Goal: Information Seeking & Learning: Learn about a topic

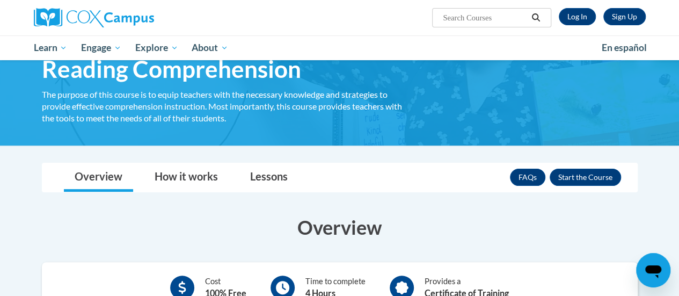
scroll to position [55, 0]
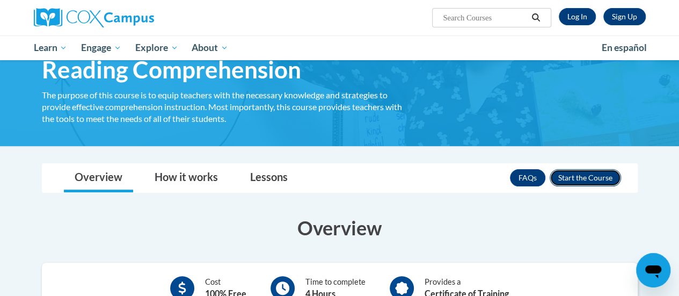
click at [587, 182] on button "Enroll" at bounding box center [585, 177] width 71 height 17
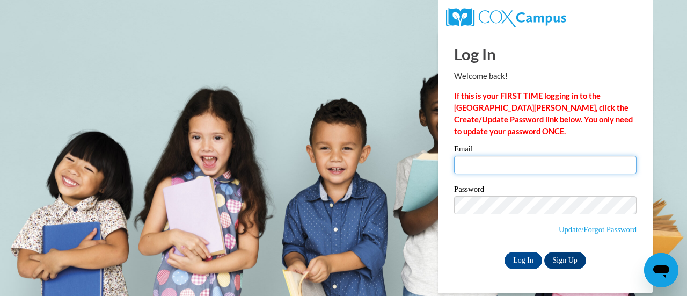
click at [505, 164] on input "Email" at bounding box center [545, 165] width 182 height 18
type input "ekelle13@students.kennesaw.edu"
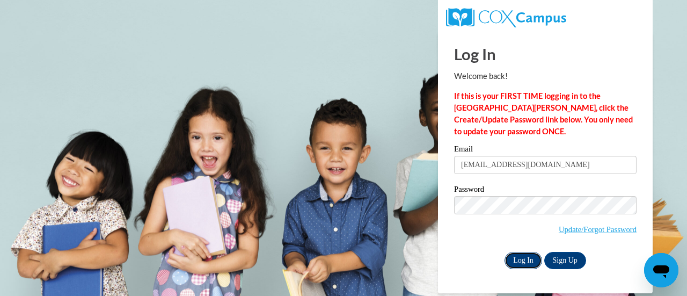
click at [513, 259] on input "Log In" at bounding box center [524, 260] width 38 height 17
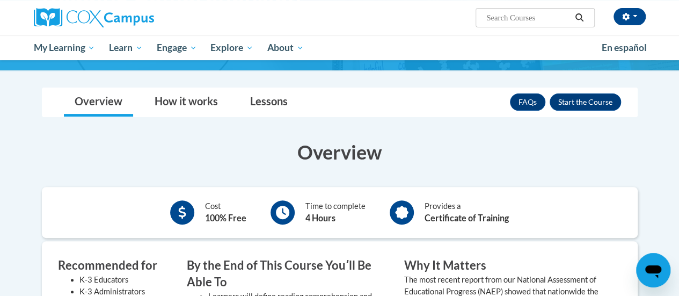
scroll to position [130, 0]
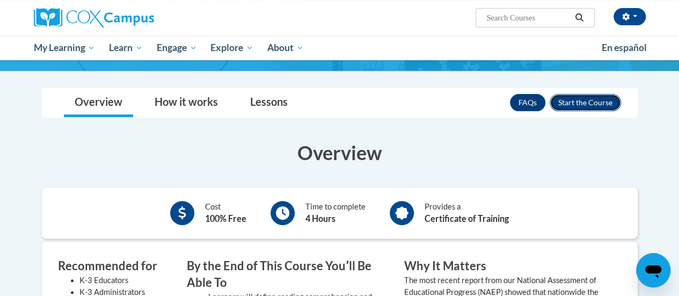
click at [590, 102] on button "Enroll" at bounding box center [585, 102] width 71 height 17
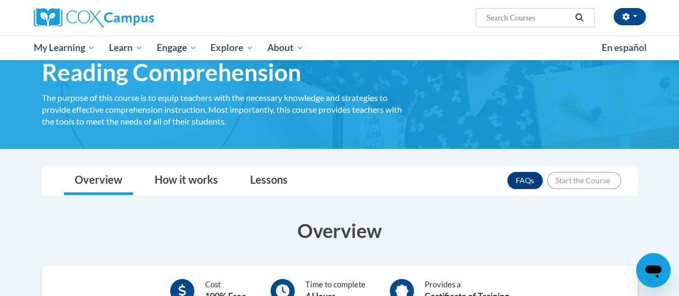
scroll to position [41, 0]
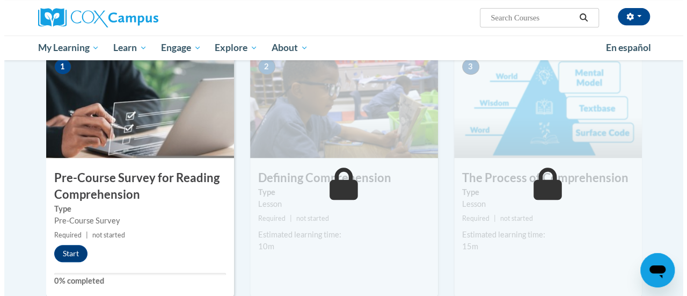
scroll to position [242, 0]
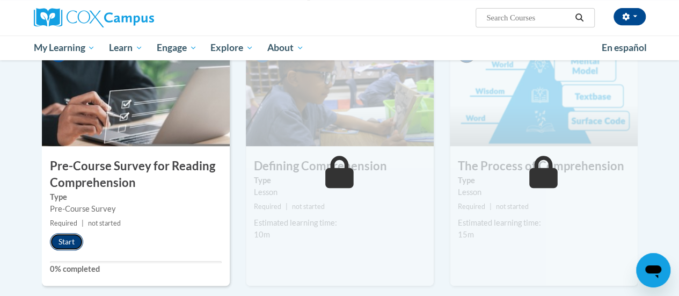
click at [62, 233] on button "Start" at bounding box center [66, 241] width 33 height 17
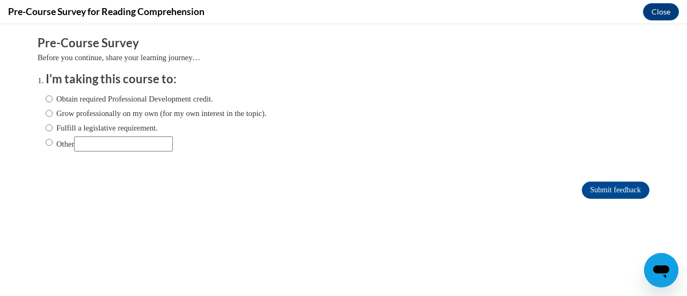
scroll to position [0, 0]
click at [46, 95] on input "Obtain required Professional Development credit." at bounding box center [49, 99] width 7 height 12
radio input "true"
click at [588, 190] on input "Submit feedback" at bounding box center [616, 189] width 68 height 17
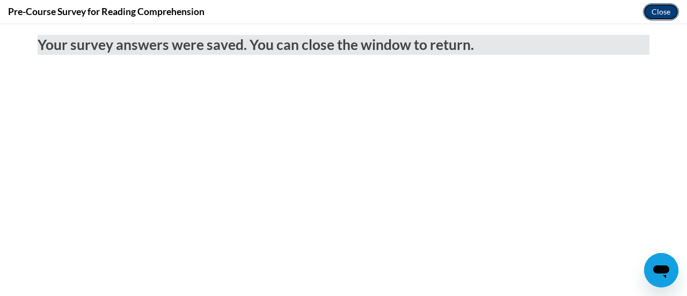
click at [665, 10] on button "Close" at bounding box center [661, 11] width 36 height 17
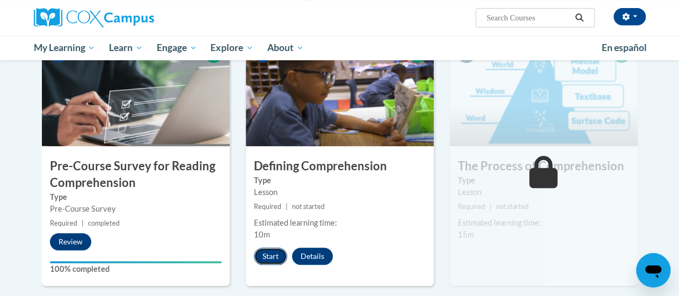
click at [274, 255] on button "Start" at bounding box center [270, 255] width 33 height 17
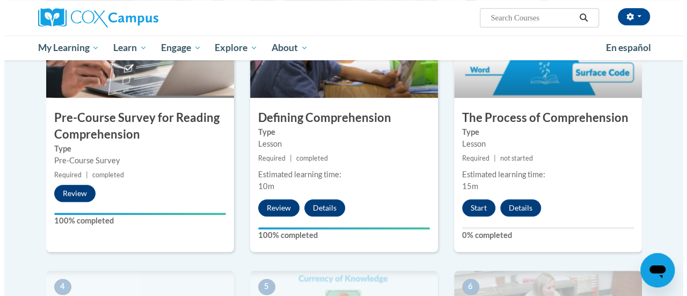
scroll to position [340, 0]
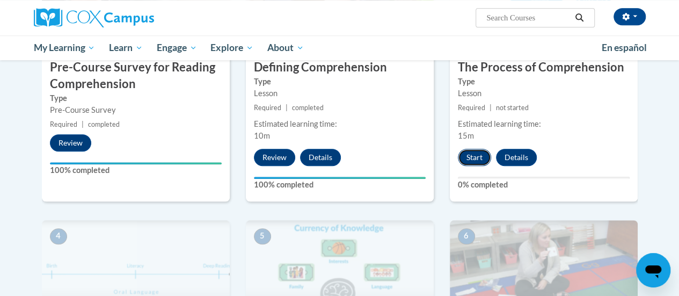
click at [480, 155] on button "Start" at bounding box center [474, 157] width 33 height 17
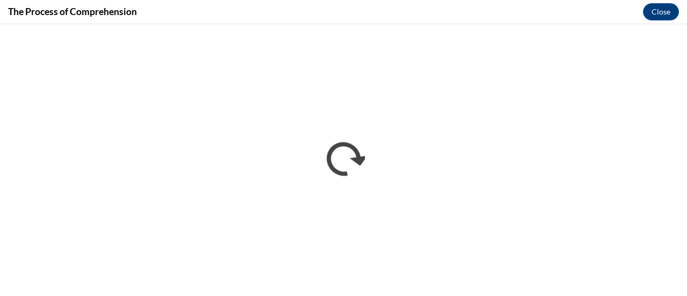
scroll to position [0, 0]
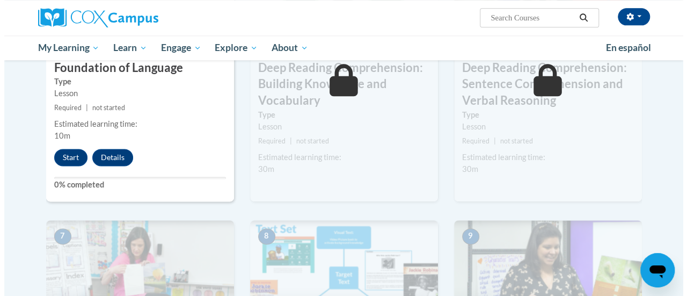
scroll to position [619, 0]
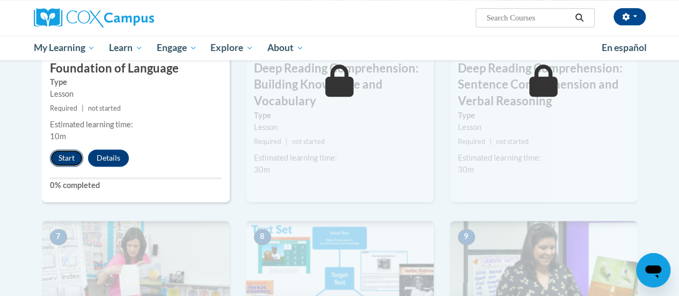
click at [56, 158] on button "Start" at bounding box center [66, 157] width 33 height 17
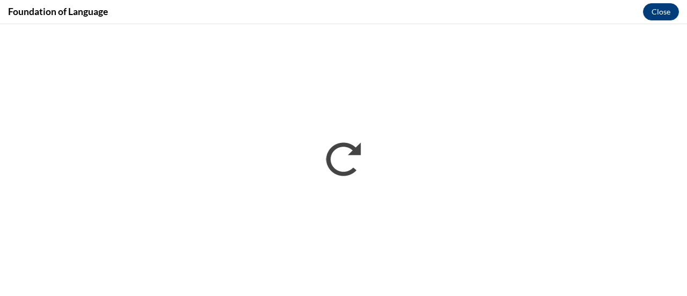
scroll to position [0, 0]
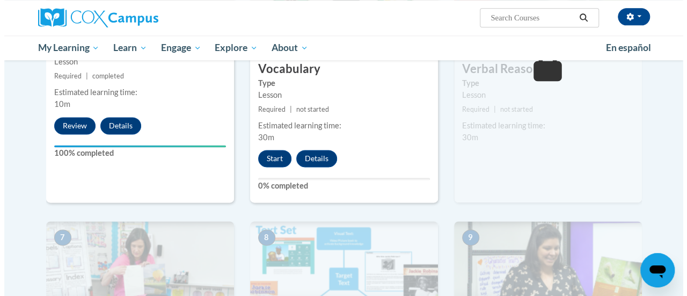
scroll to position [655, 0]
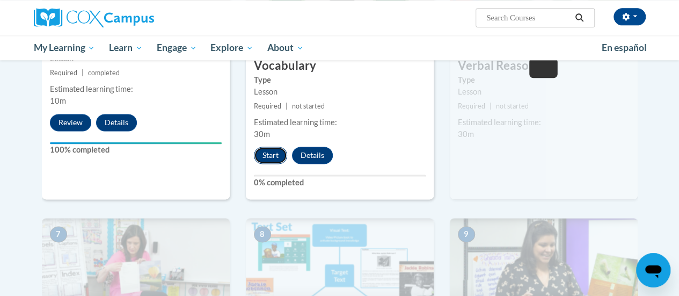
click at [279, 153] on button "Start" at bounding box center [270, 155] width 33 height 17
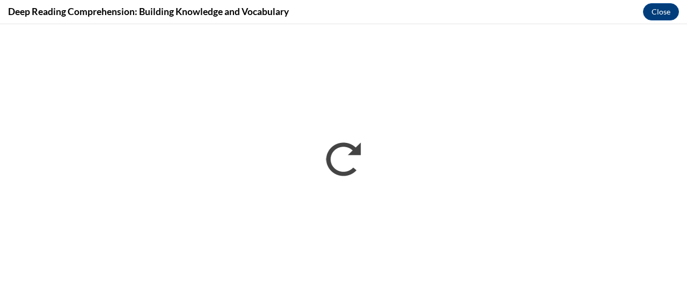
scroll to position [0, 0]
